Goal: Check status: Check status

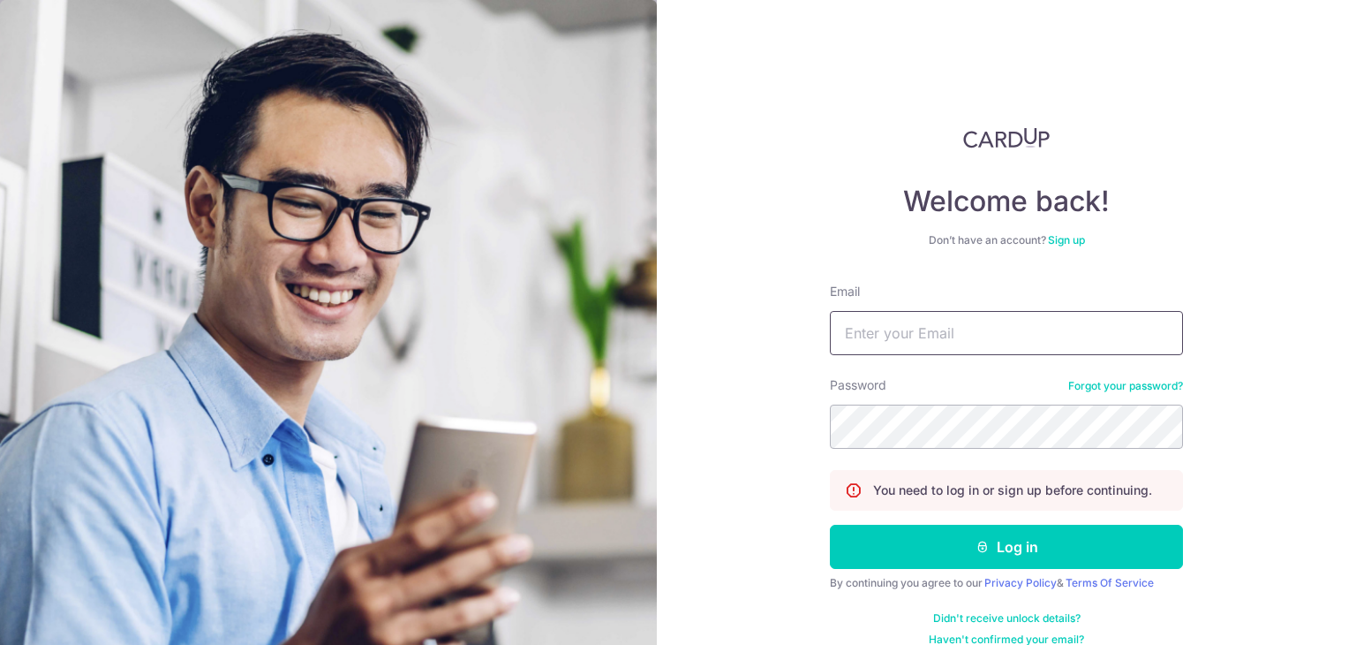
click at [1014, 342] on input "Email" at bounding box center [1006, 333] width 353 height 44
type input "[PERSON_NAME][EMAIL_ADDRESS][PERSON_NAME][DOMAIN_NAME]"
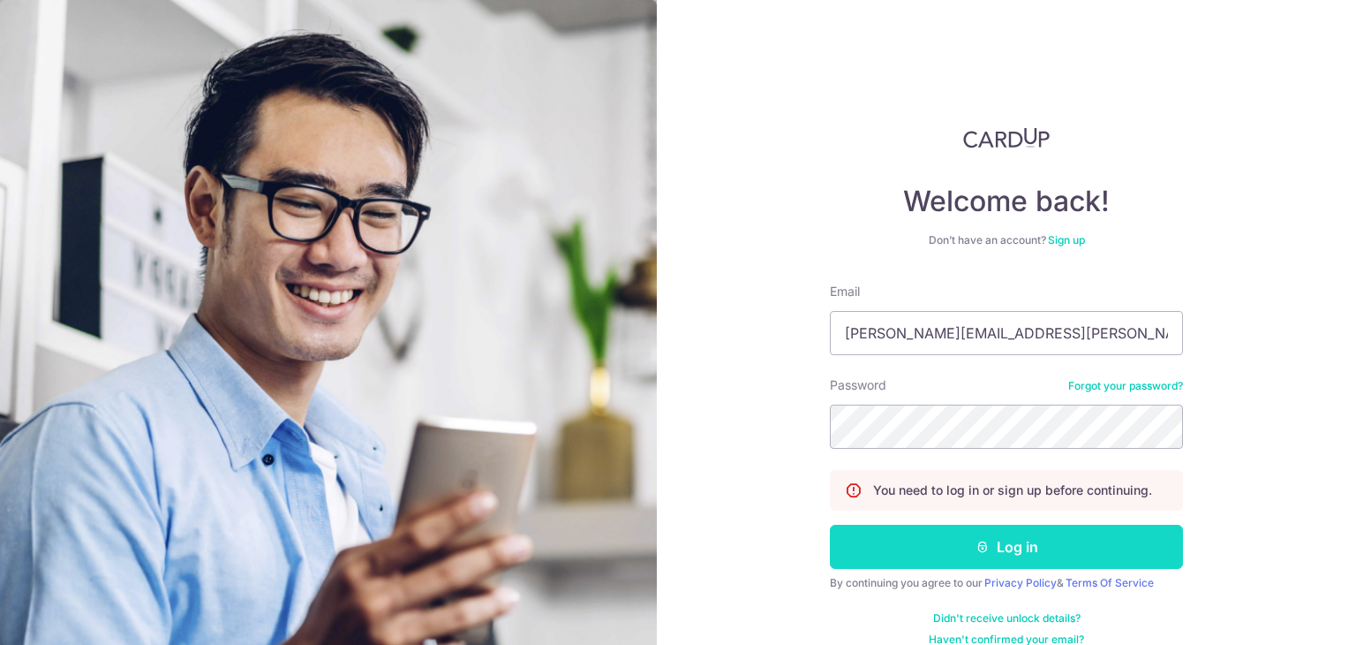
click at [1091, 542] on button "Log in" at bounding box center [1006, 546] width 353 height 44
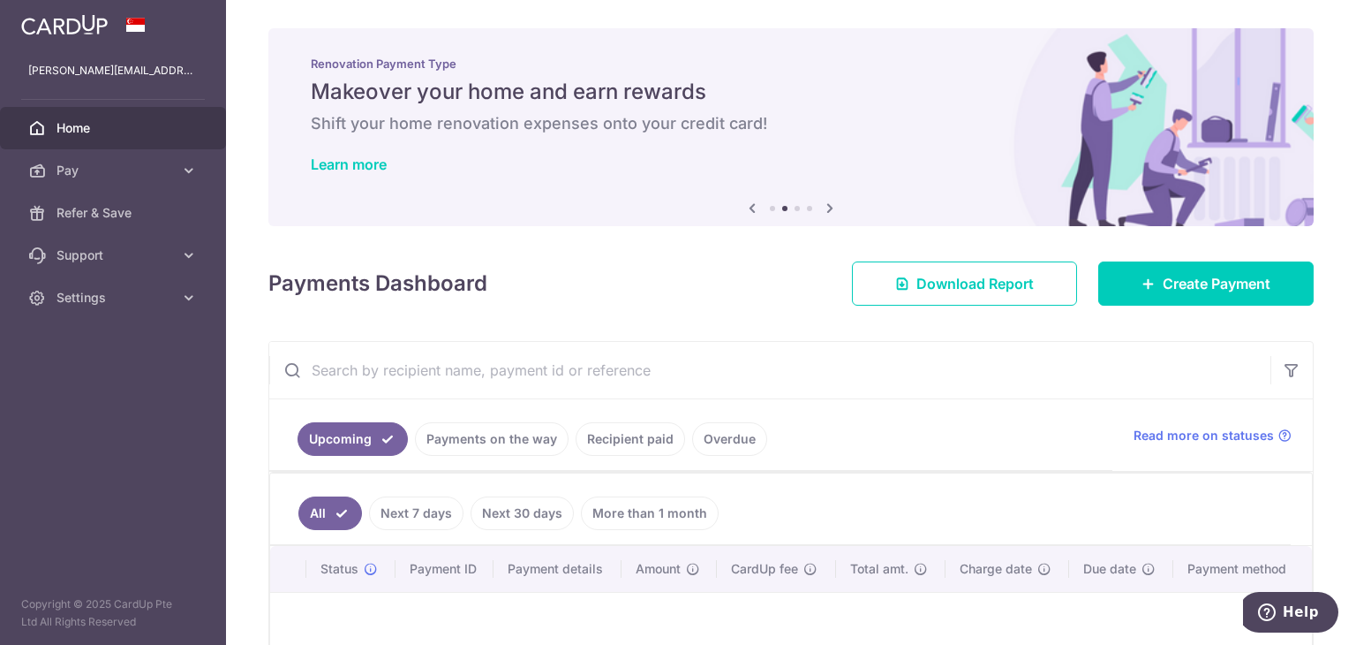
click at [655, 433] on link "Recipient paid" at bounding box center [630, 439] width 109 height 34
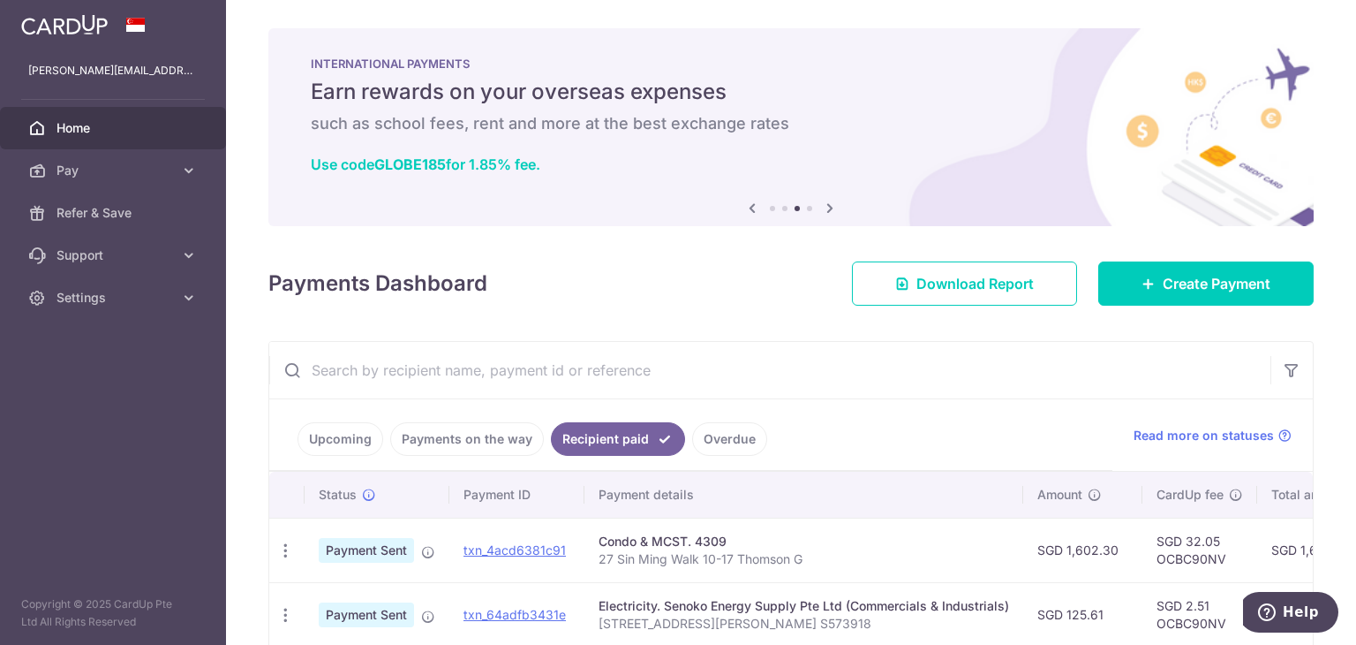
click at [491, 437] on link "Payments on the way" at bounding box center [467, 439] width 154 height 34
